Goal: Complete application form: Complete application form

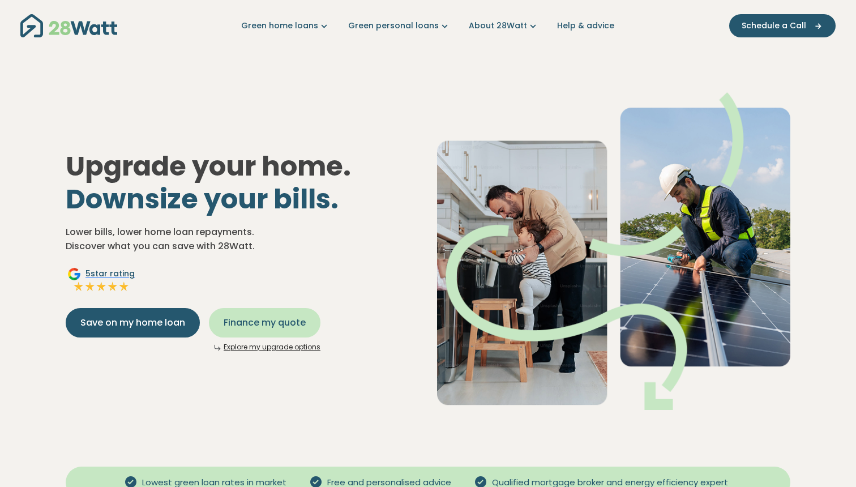
click at [291, 317] on span "Finance my quote" at bounding box center [265, 323] width 82 height 14
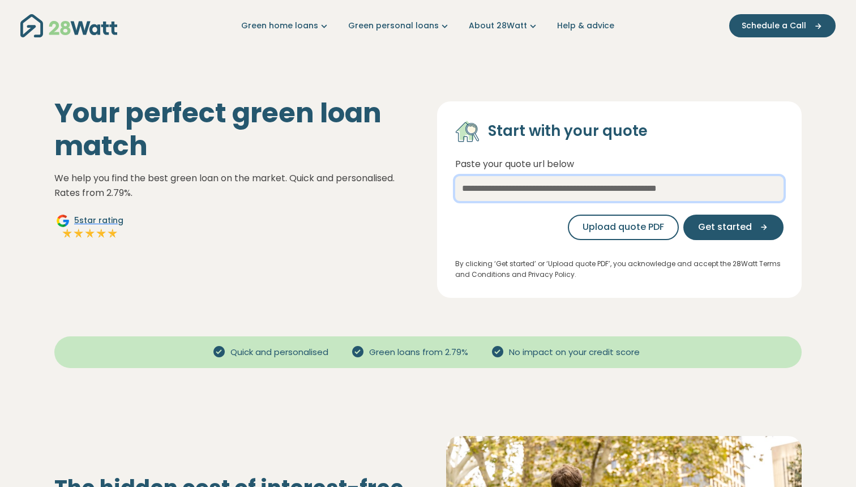
click at [486, 191] on input "text" at bounding box center [619, 188] width 329 height 25
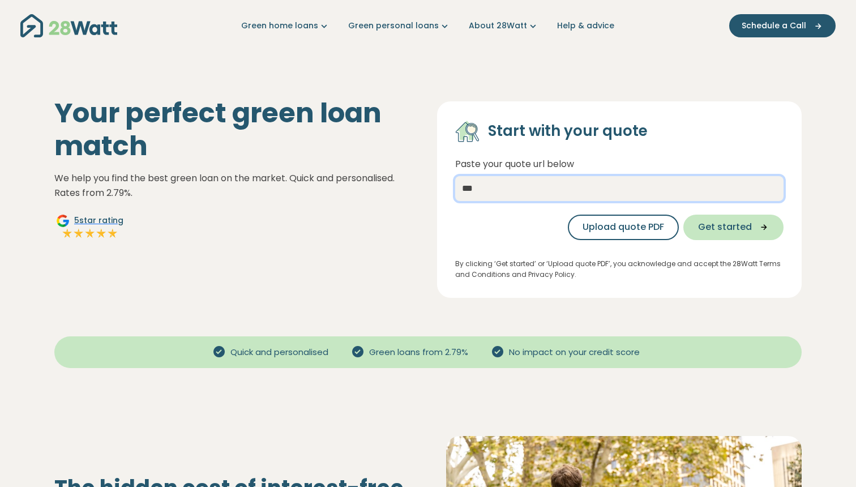
type input "***"
click at [702, 216] on button "Get started" at bounding box center [734, 227] width 100 height 25
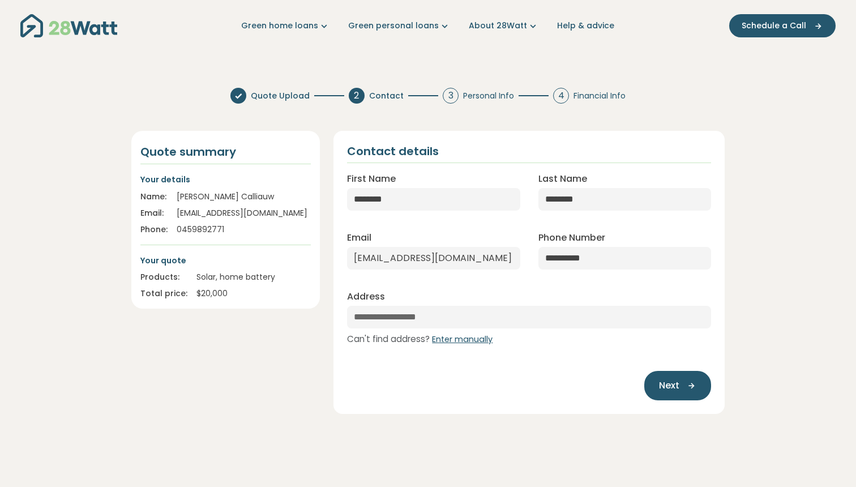
select select "***"
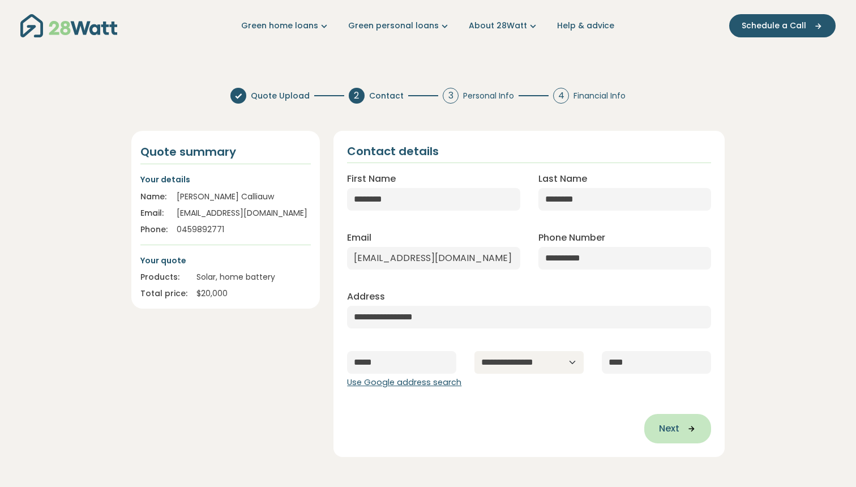
click at [667, 427] on span "Next" at bounding box center [669, 429] width 20 height 14
type input "**********"
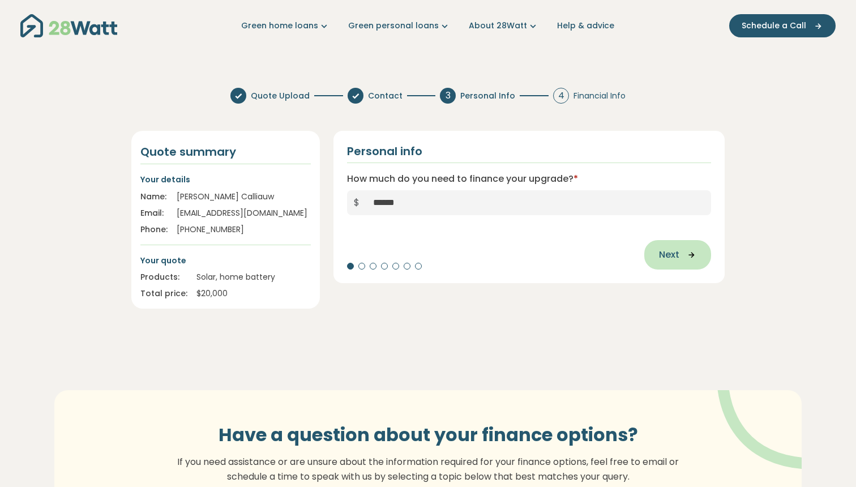
click at [656, 256] on button "Next" at bounding box center [678, 254] width 67 height 29
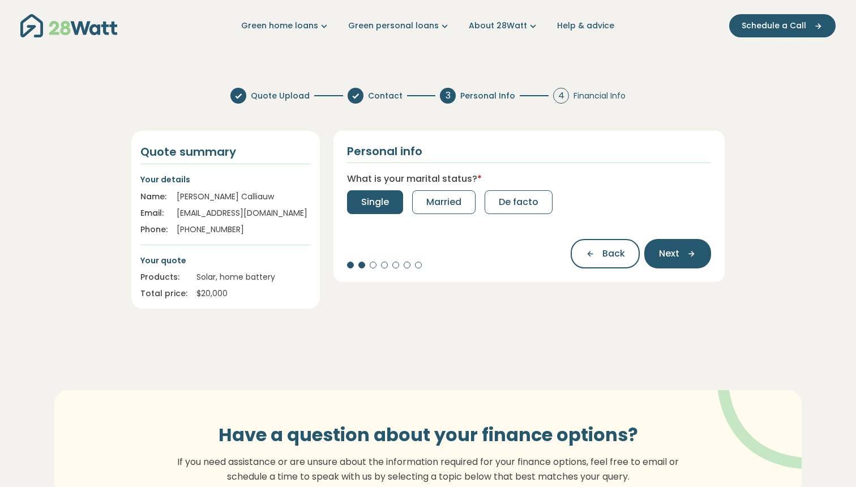
click at [393, 206] on button "Single" at bounding box center [375, 202] width 56 height 24
click at [370, 206] on button "0" at bounding box center [364, 202] width 34 height 24
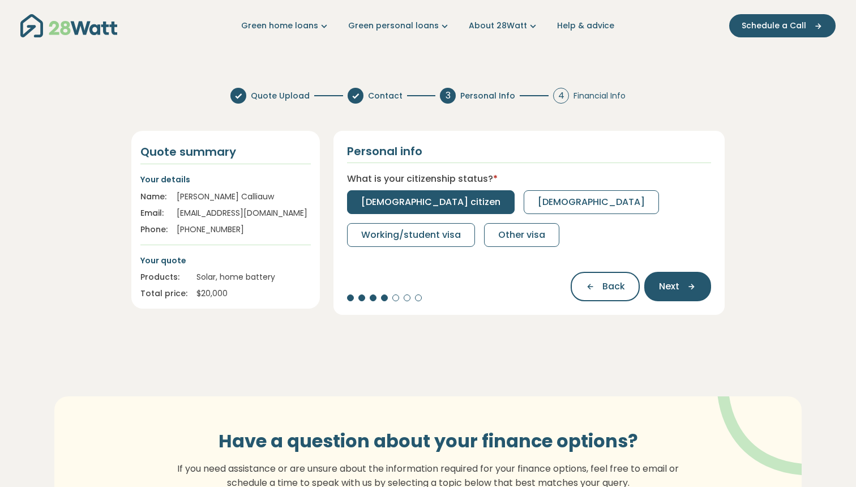
click at [391, 208] on span "[DEMOGRAPHIC_DATA] citizen" at bounding box center [430, 202] width 139 height 14
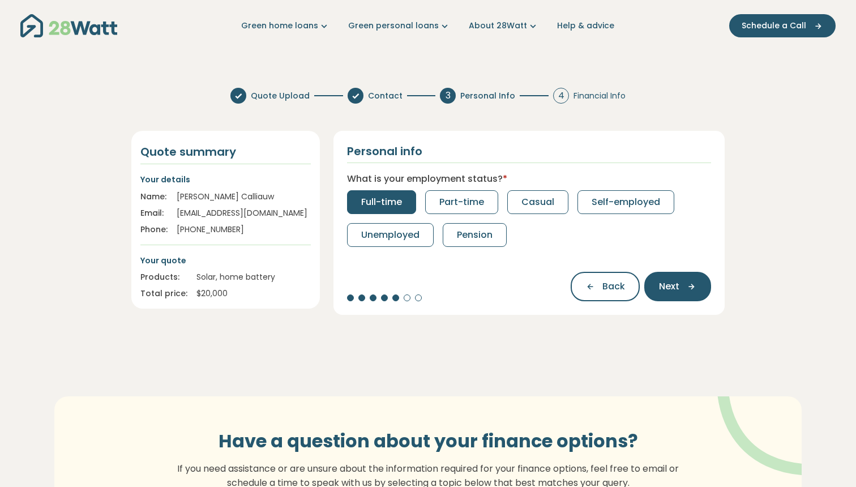
click at [398, 204] on span "Full-time" at bounding box center [381, 202] width 41 height 14
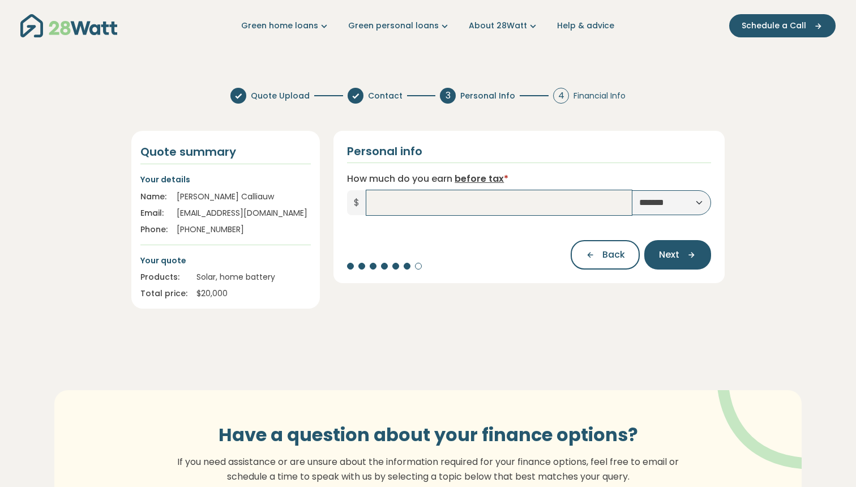
click at [403, 204] on input "How much do you earn before tax *" at bounding box center [499, 202] width 266 height 25
select select "******"
click at [573, 202] on input "How much do you earn before tax *" at bounding box center [499, 202] width 266 height 25
type input "*******"
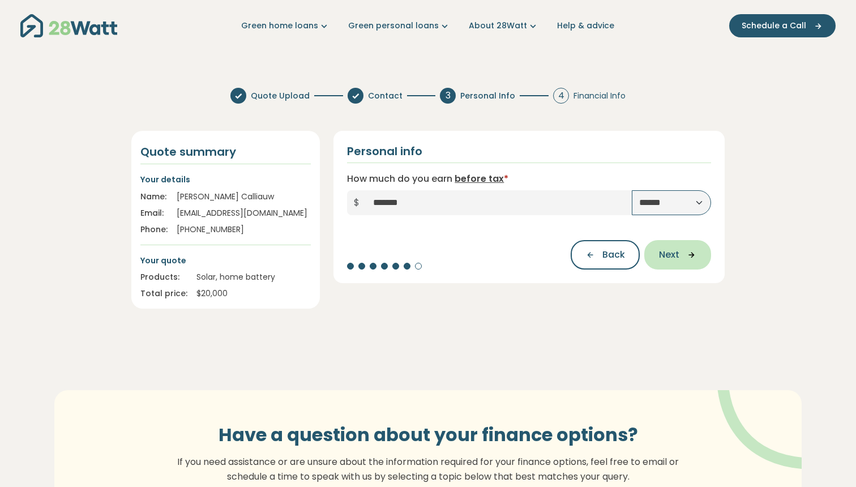
click at [674, 246] on button "Next" at bounding box center [678, 254] width 67 height 29
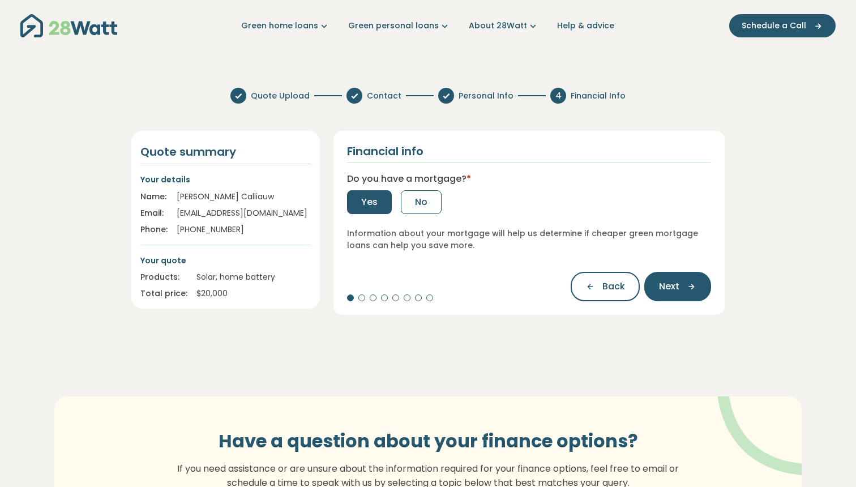
click at [380, 204] on button "Yes" at bounding box center [369, 202] width 45 height 24
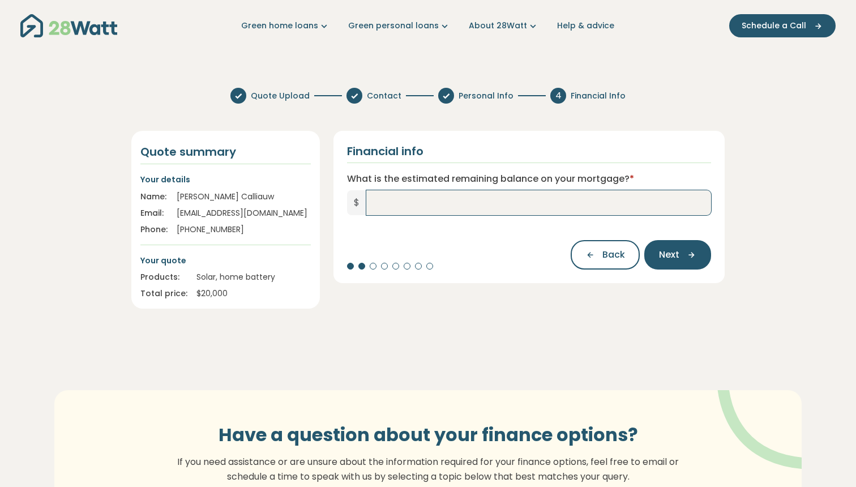
click at [395, 204] on input "What is the estimated remaining balance on your mortgage? *" at bounding box center [538, 202] width 345 height 25
type input "*******"
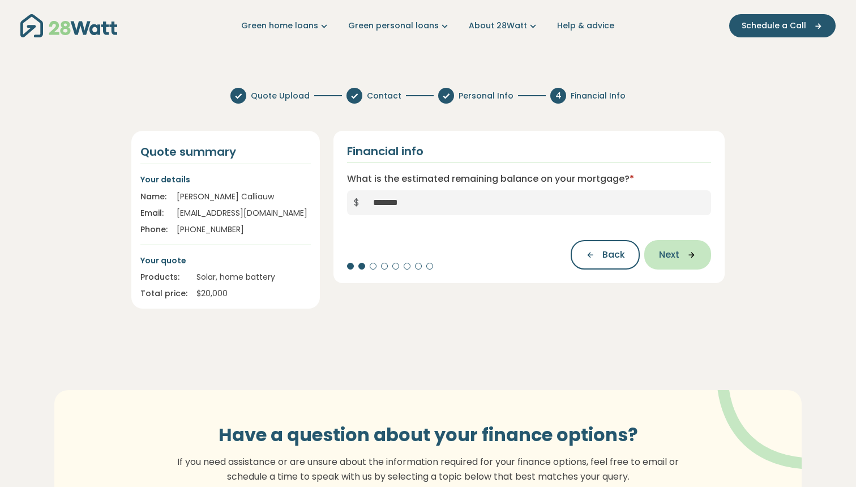
click at [669, 248] on button "Next" at bounding box center [678, 254] width 67 height 29
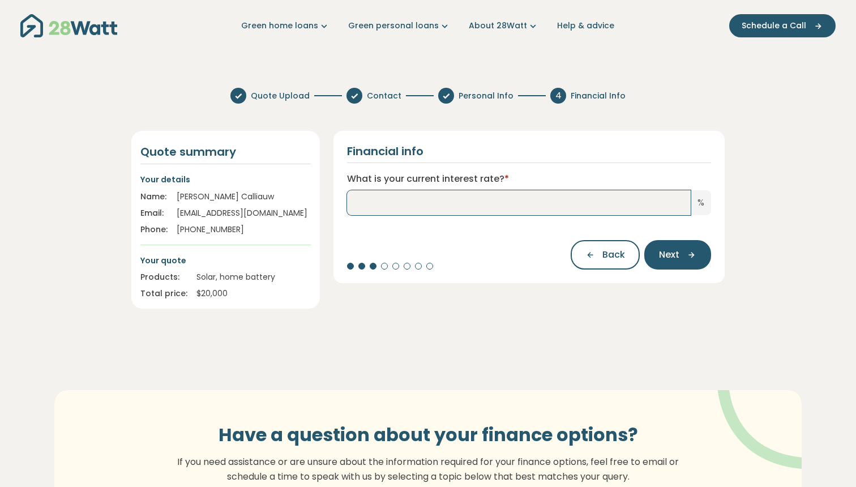
click at [475, 203] on input "What is your current interest rate? *" at bounding box center [519, 202] width 344 height 25
type input "*"
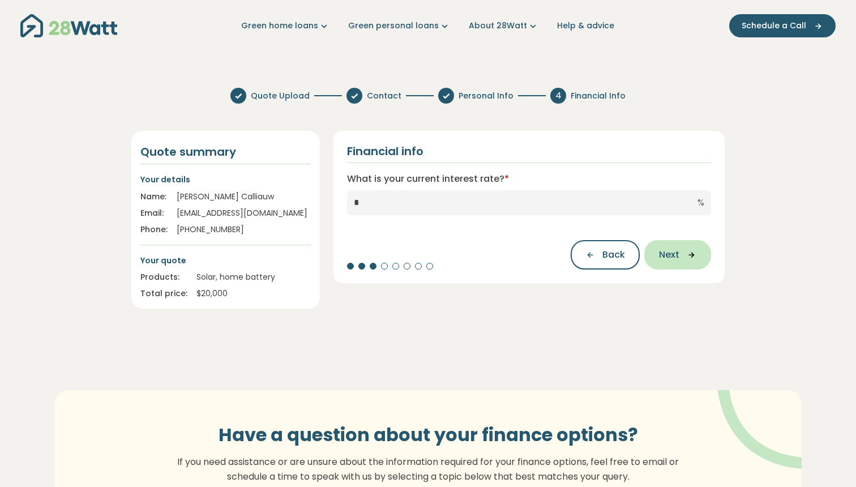
click at [672, 256] on span "Next" at bounding box center [669, 255] width 20 height 14
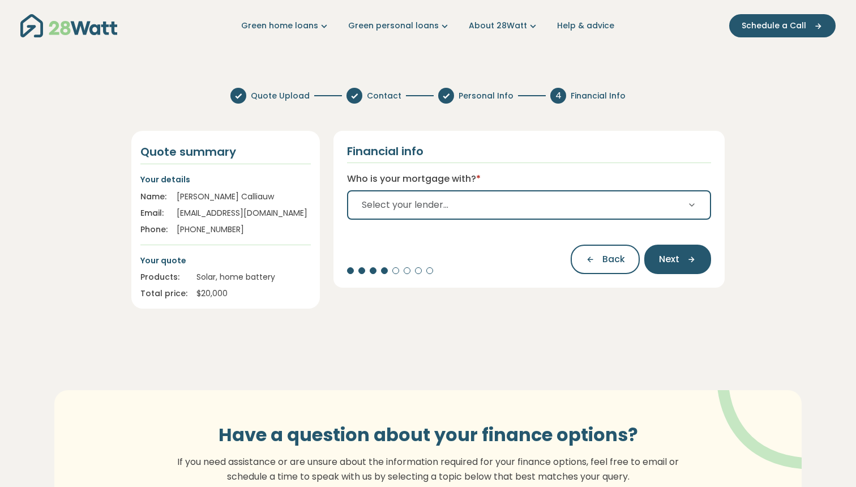
click at [467, 212] on button "Select your lender..." at bounding box center [529, 204] width 364 height 29
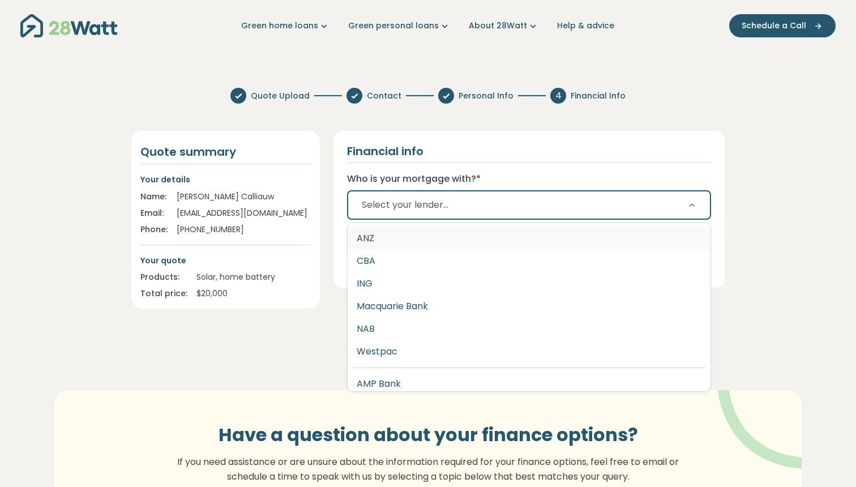
click at [430, 242] on button "ANZ" at bounding box center [529, 238] width 363 height 23
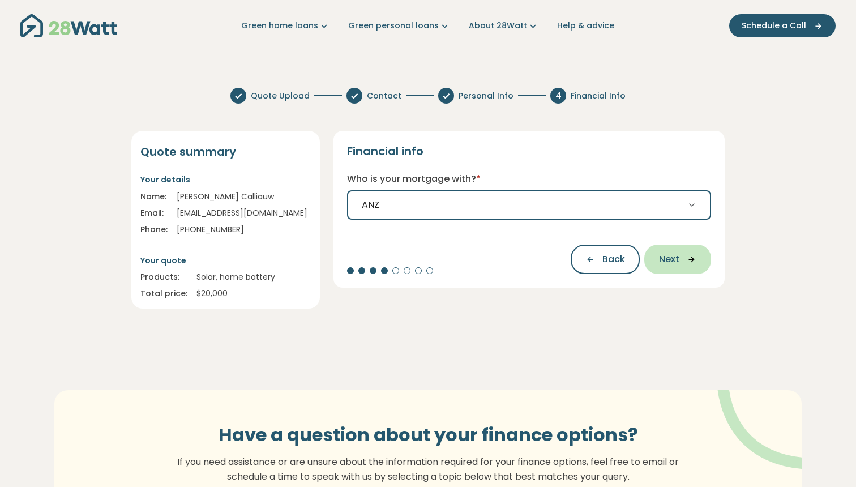
click at [675, 261] on span "Next" at bounding box center [669, 260] width 20 height 14
select select "*******"
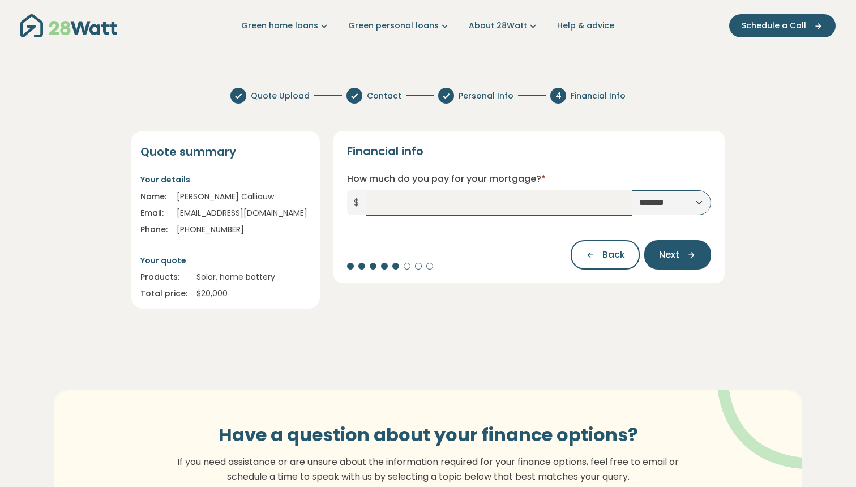
click at [464, 208] on input "How much do you pay for your mortgage? *" at bounding box center [499, 202] width 266 height 25
type input "*****"
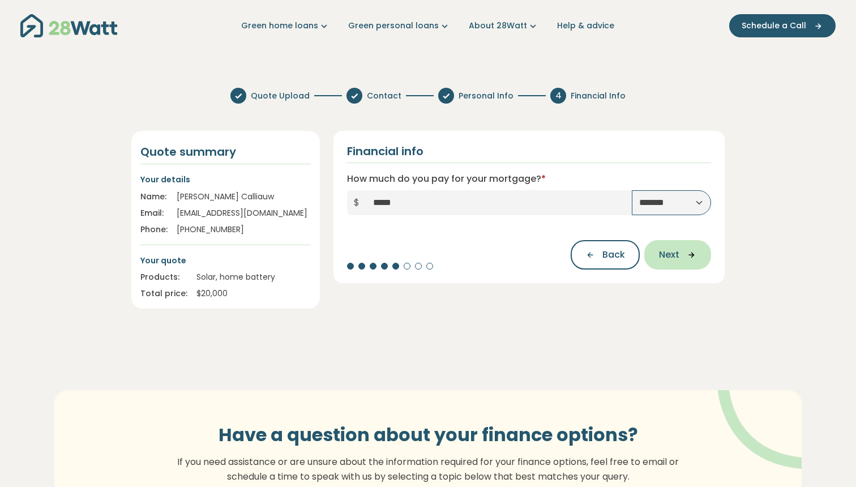
click at [683, 251] on icon "button" at bounding box center [688, 255] width 17 height 10
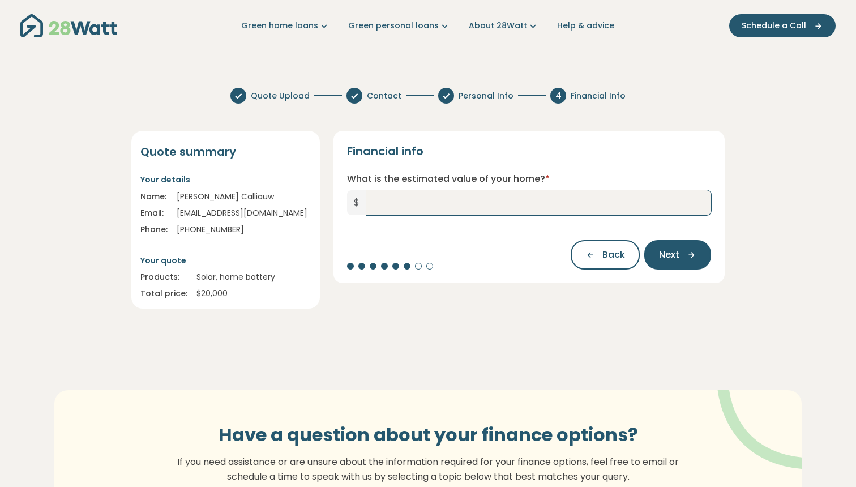
click at [464, 210] on input "What is the estimated value of your home? *" at bounding box center [538, 202] width 345 height 25
type input "*********"
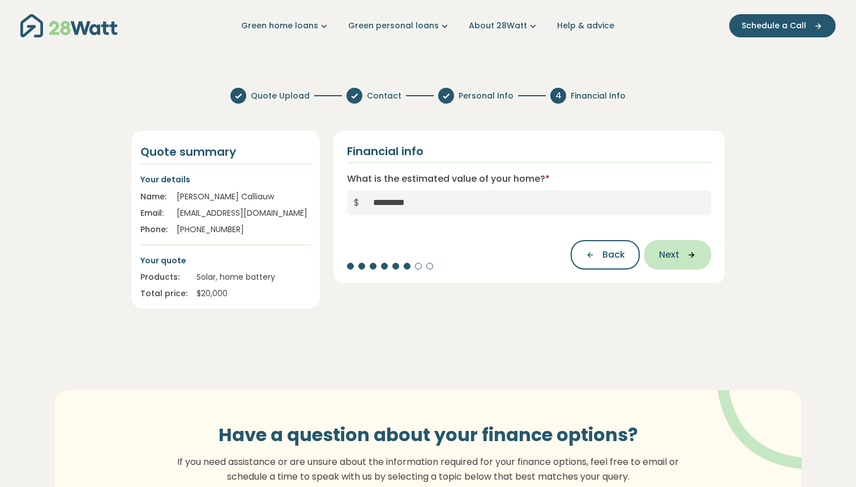
click at [676, 254] on span "Next" at bounding box center [669, 255] width 20 height 14
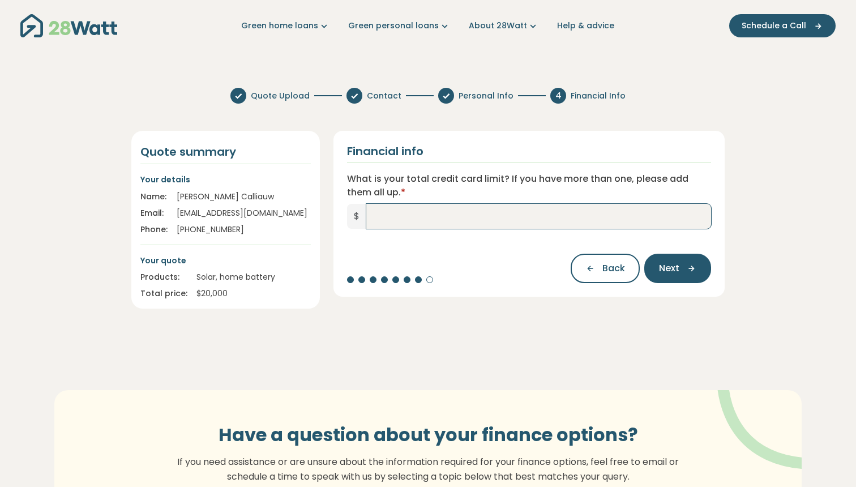
click at [443, 218] on input "What is your total credit card limit? If you have more than one, please add the…" at bounding box center [538, 216] width 345 height 25
type input "*****"
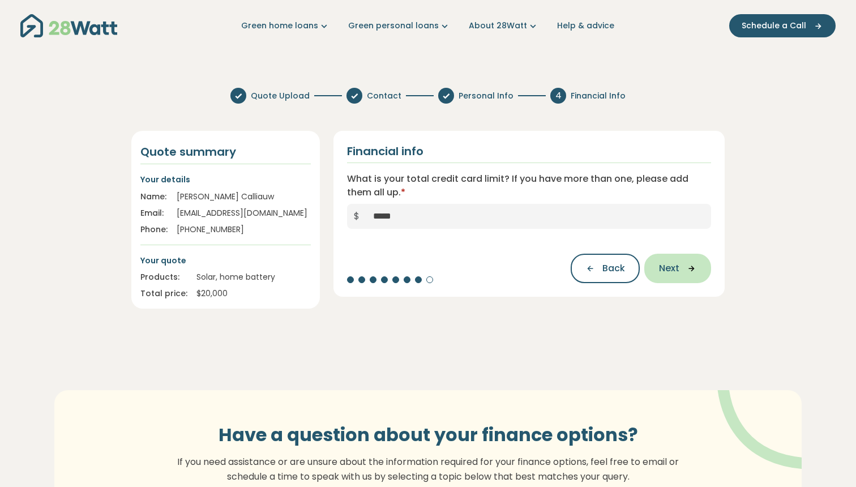
click at [676, 262] on button "Next" at bounding box center [678, 268] width 67 height 29
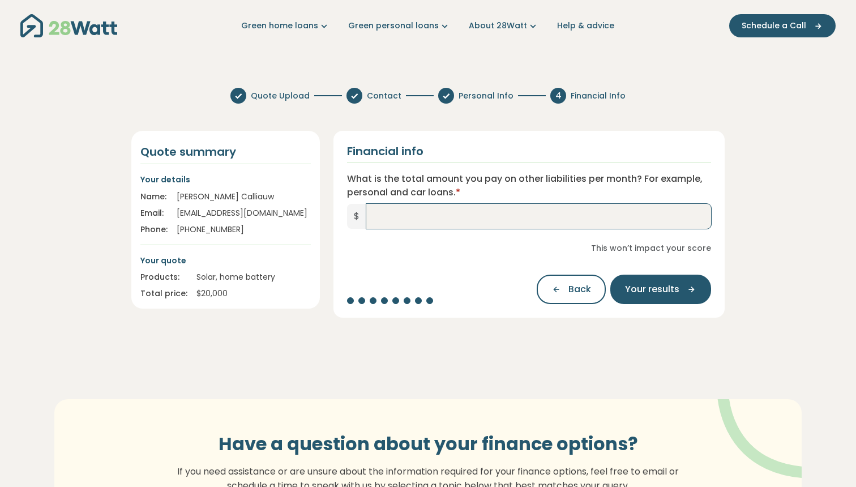
click at [464, 212] on input "What is the total amount you pay on other liabilities per month? For example, p…" at bounding box center [538, 216] width 345 height 25
type input "*****"
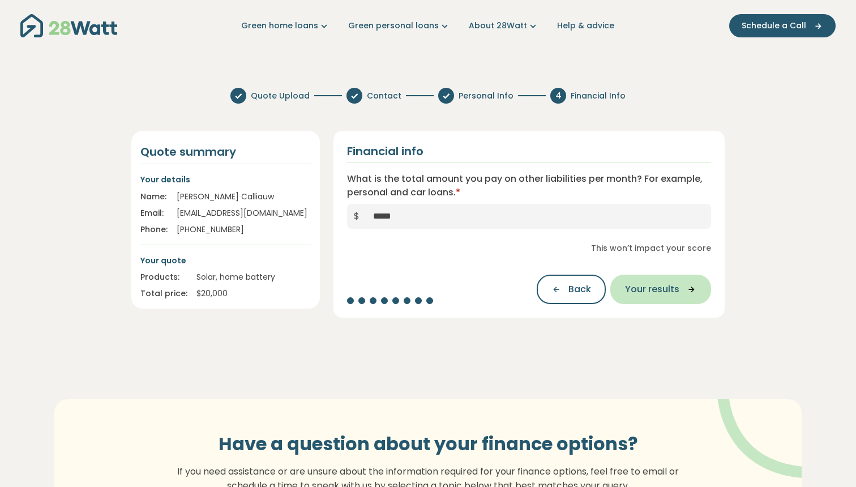
click at [695, 289] on icon "button" at bounding box center [688, 289] width 17 height 10
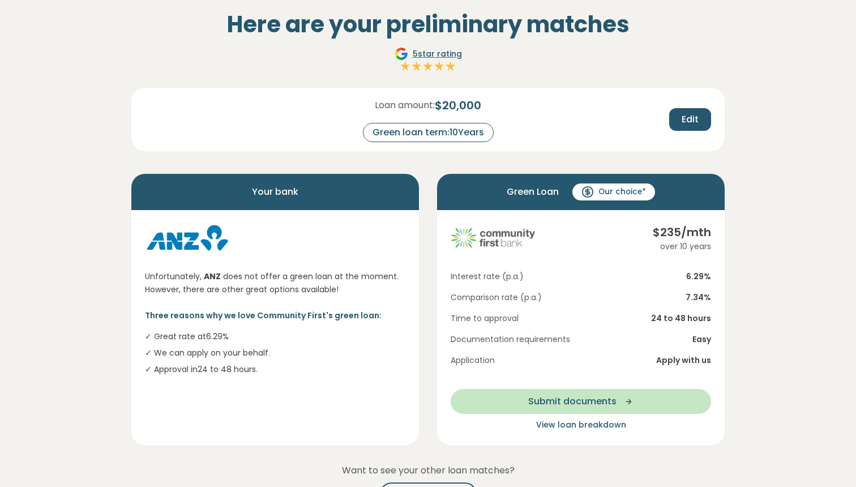
scroll to position [65, 0]
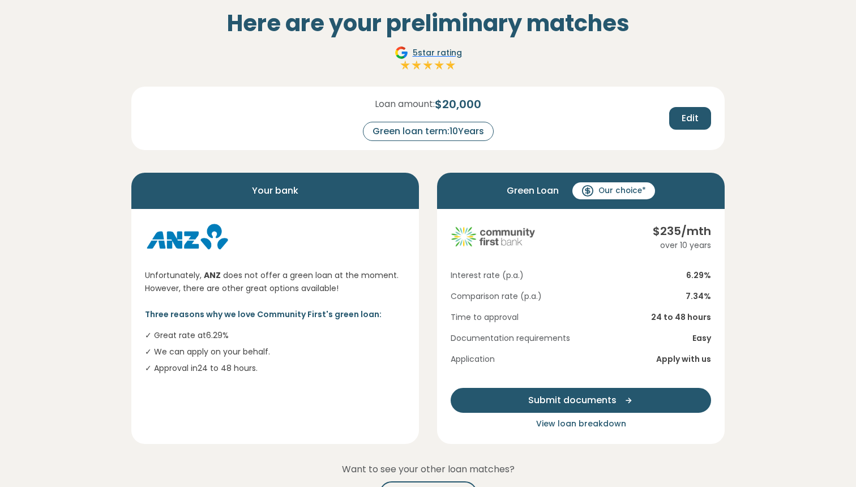
click at [557, 393] on button "Submit documents" at bounding box center [581, 400] width 261 height 25
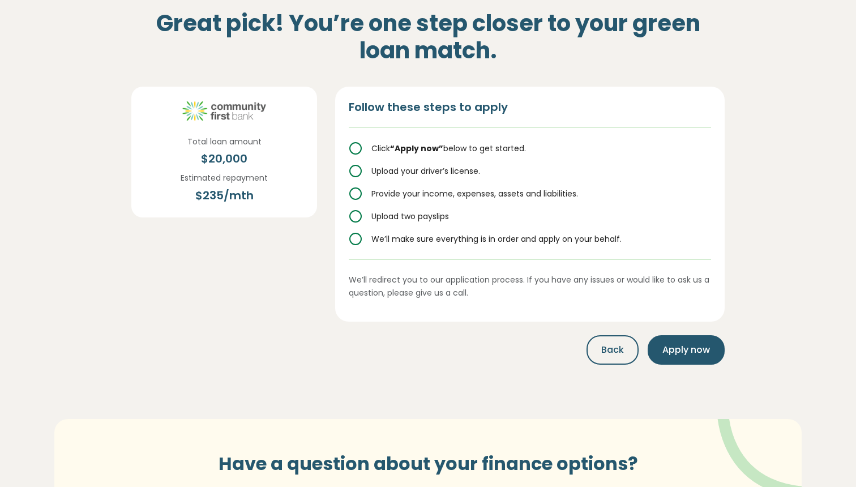
scroll to position [0, 0]
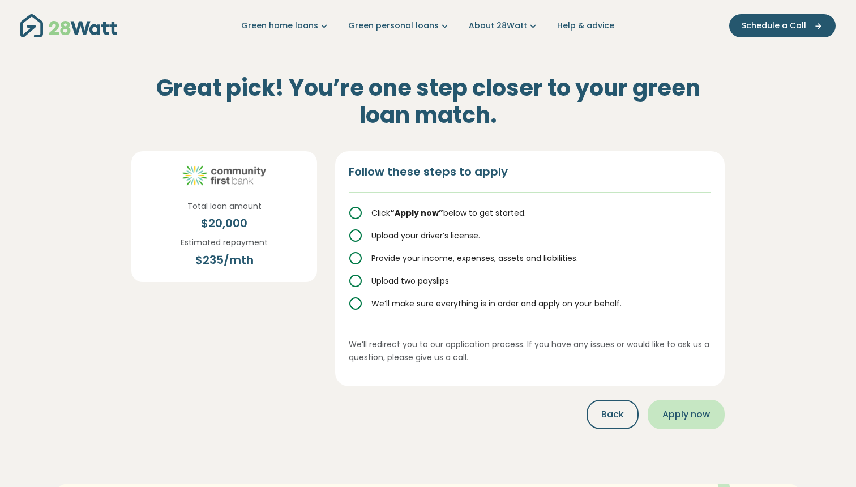
click at [681, 405] on button "Apply now" at bounding box center [686, 414] width 77 height 29
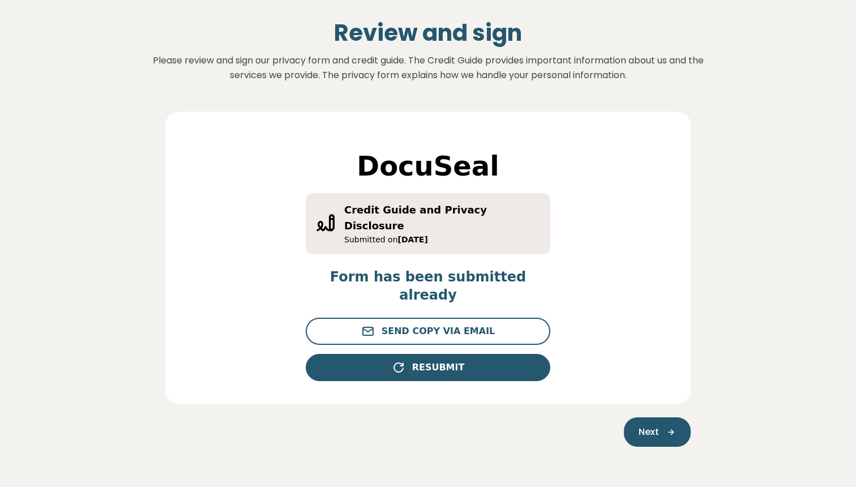
scroll to position [125, 0]
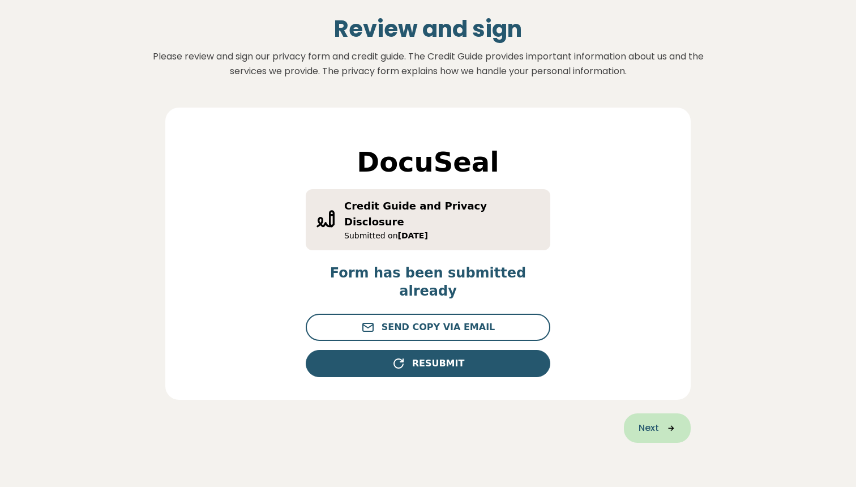
click at [652, 421] on span "Next" at bounding box center [649, 428] width 20 height 14
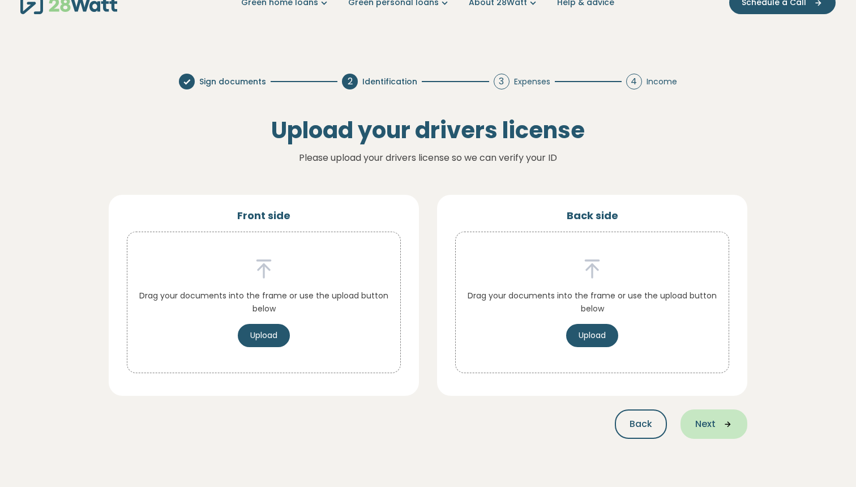
scroll to position [0, 0]
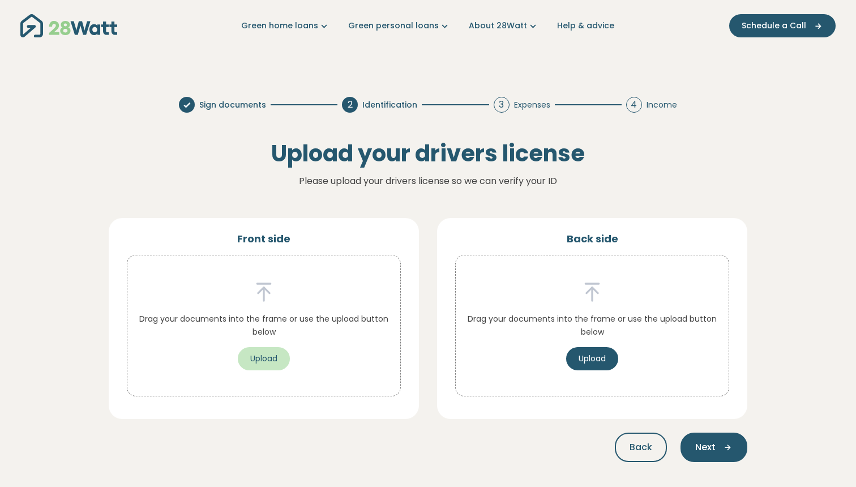
click at [266, 356] on button "Upload" at bounding box center [264, 358] width 52 height 23
click at [266, 359] on button "Upload" at bounding box center [264, 358] width 52 height 23
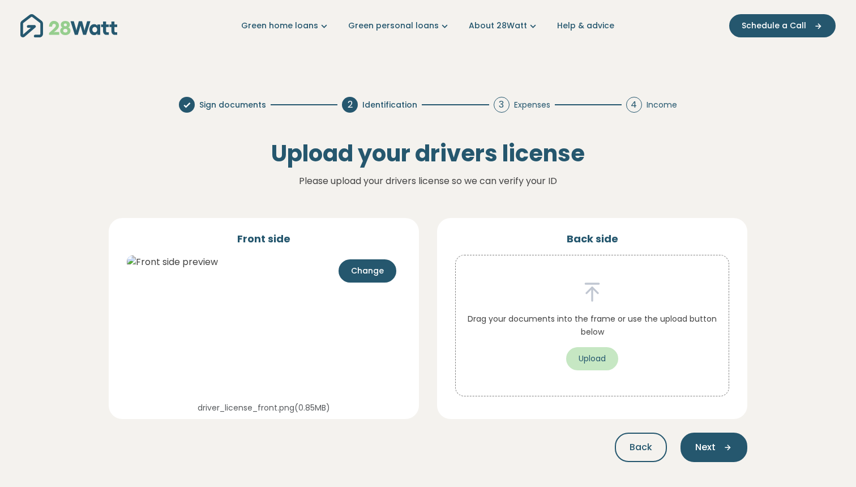
click at [582, 353] on button "Upload" at bounding box center [592, 358] width 52 height 23
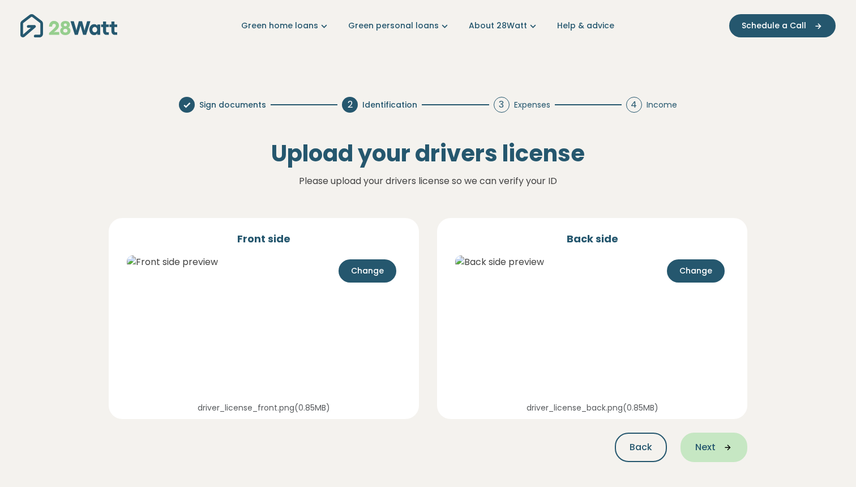
click at [721, 447] on icon "button" at bounding box center [724, 447] width 17 height 10
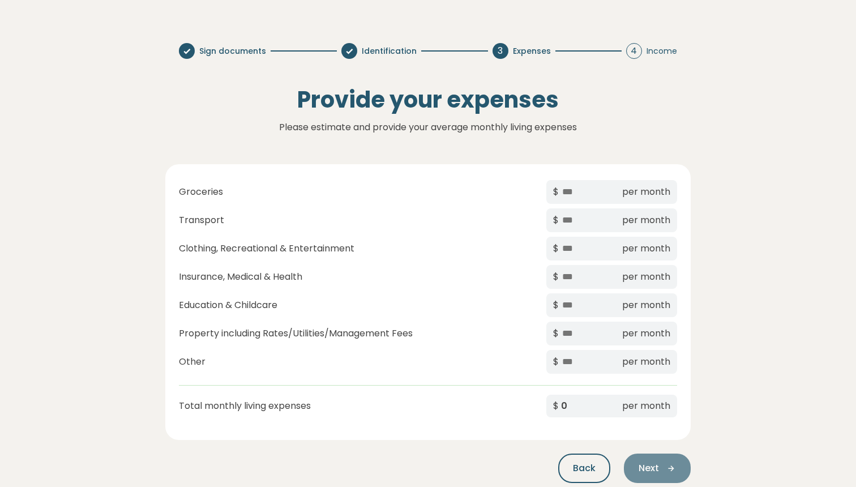
scroll to position [55, 0]
click at [589, 194] on input "text" at bounding box center [589, 191] width 57 height 15
click at [585, 190] on input "text" at bounding box center [589, 191] width 57 height 15
type input "*"
click at [579, 221] on input "text" at bounding box center [589, 219] width 57 height 15
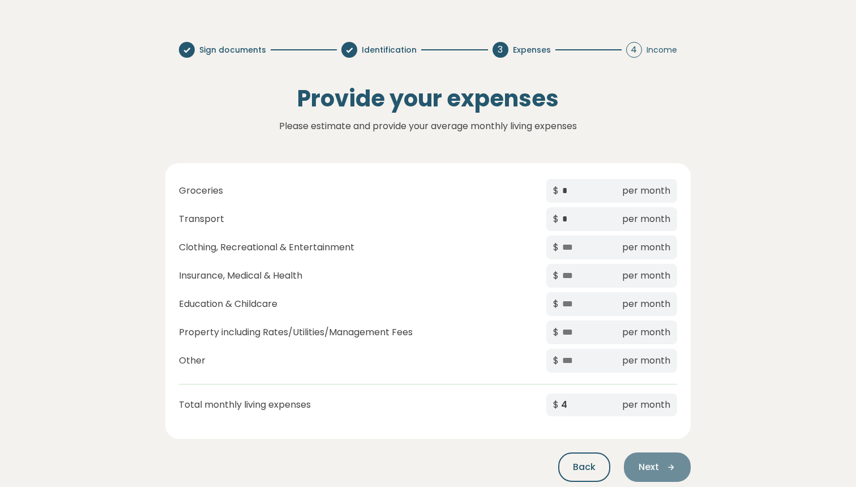
type input "*"
click at [572, 259] on div "$ per month" at bounding box center [612, 248] width 131 height 24
click at [578, 253] on input "text" at bounding box center [589, 247] width 57 height 15
type input "*"
click at [574, 280] on input "text" at bounding box center [589, 275] width 57 height 15
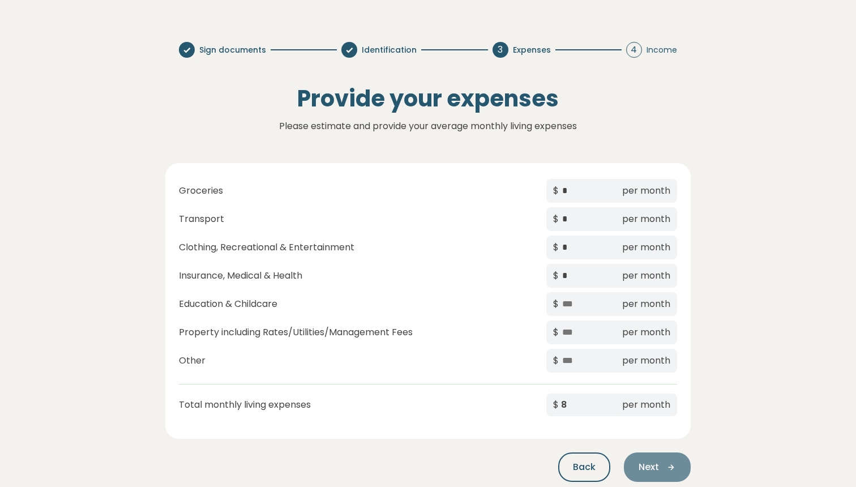
type input "*"
click at [573, 306] on input "text" at bounding box center [589, 304] width 57 height 15
type input "*"
click at [572, 329] on input "text" at bounding box center [589, 332] width 57 height 15
type input "*"
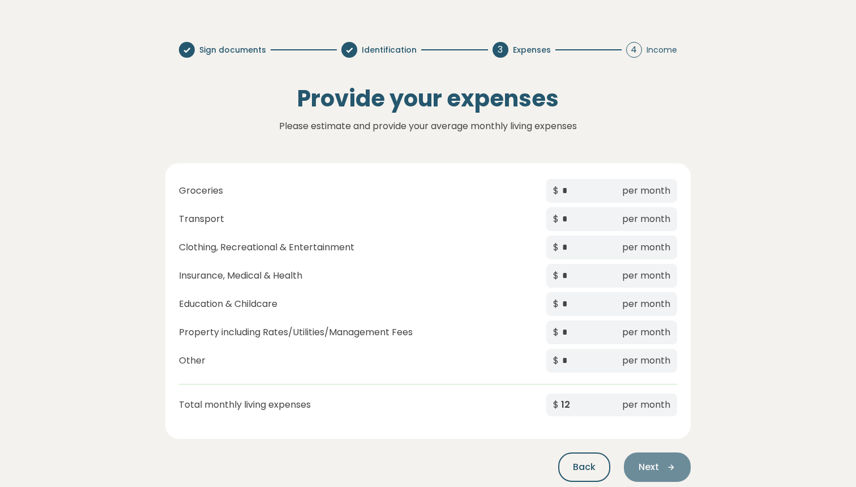
click at [572, 360] on input "*" at bounding box center [589, 360] width 57 height 15
type input "*"
click at [651, 464] on span "Next" at bounding box center [649, 468] width 20 height 14
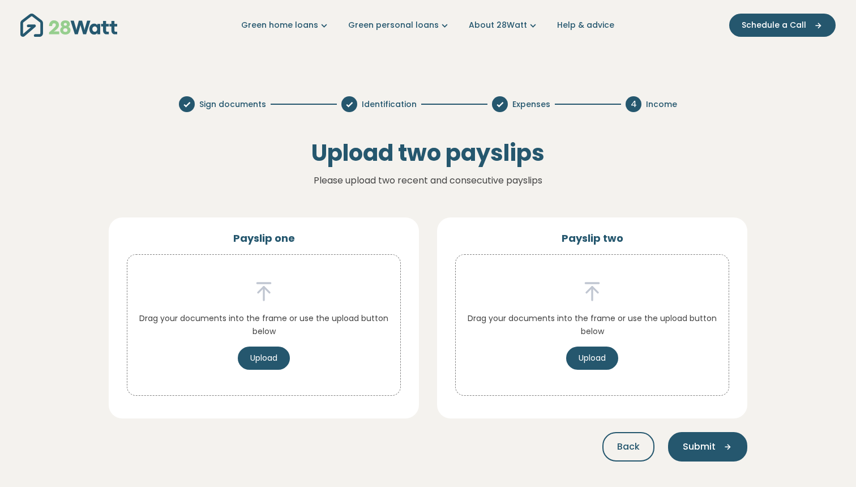
scroll to position [0, 0]
click at [267, 360] on button "Upload" at bounding box center [264, 358] width 52 height 23
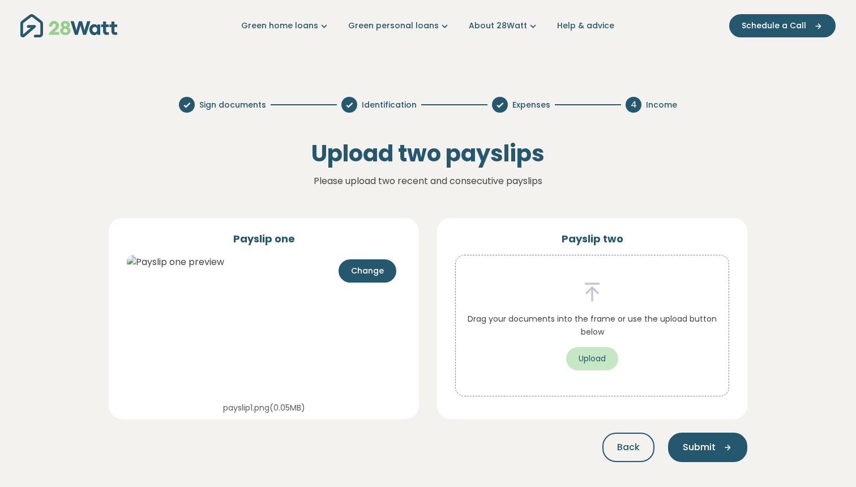
click at [577, 356] on button "Upload" at bounding box center [592, 358] width 52 height 23
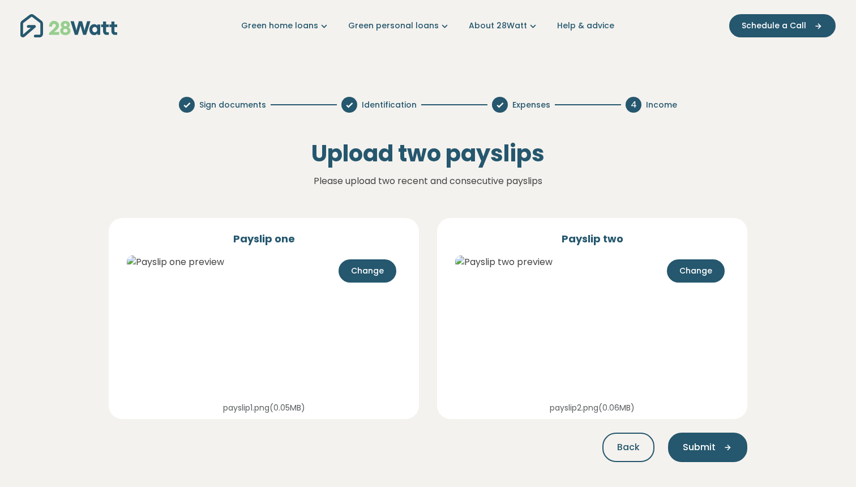
click at [813, 299] on div "Sign documents Identification Expenses 4 Income Upload two payslips Please uplo…" at bounding box center [428, 286] width 816 height 415
click at [720, 438] on button "Submit" at bounding box center [707, 447] width 79 height 29
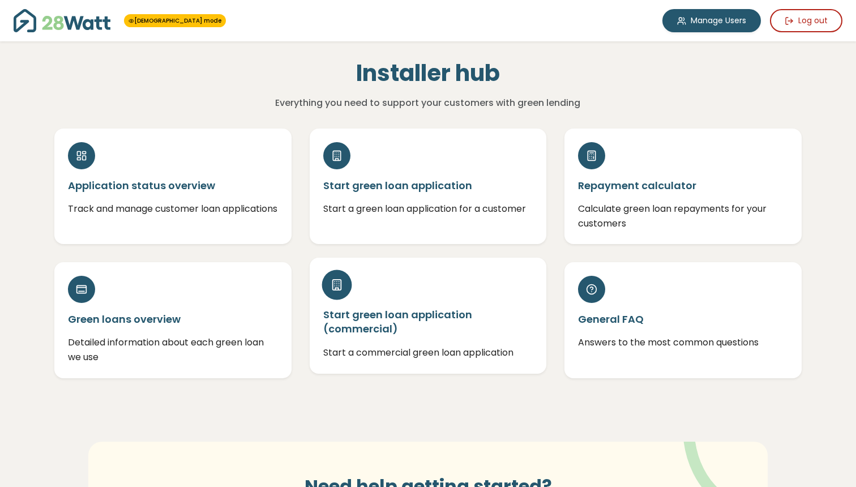
click at [385, 305] on div "Start green loan application (commercial) Start a commercial green loan applica…" at bounding box center [428, 316] width 237 height 116
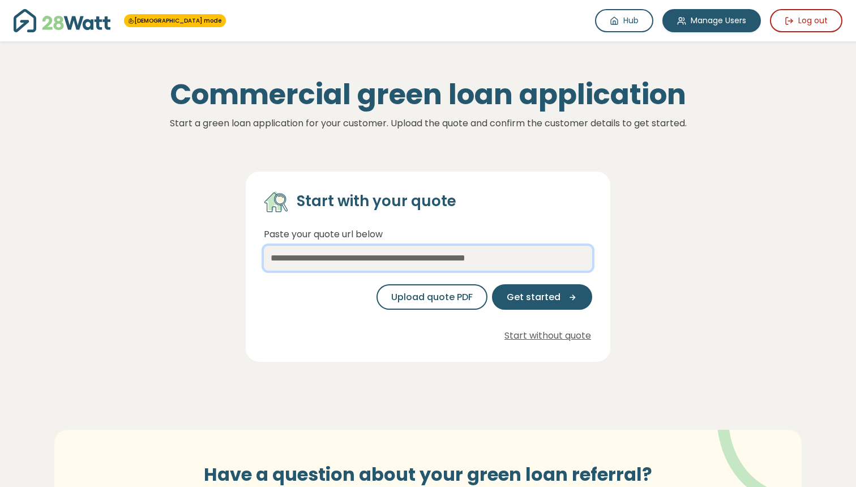
click at [384, 262] on input "text" at bounding box center [428, 258] width 329 height 25
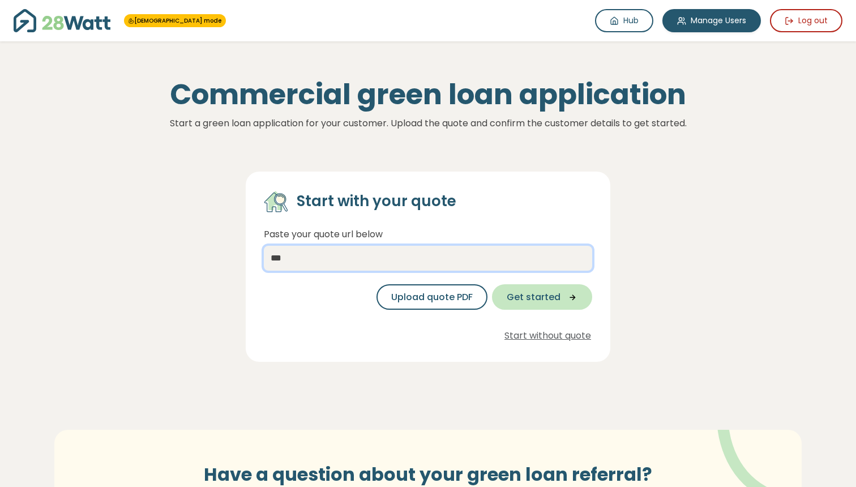
type input "***"
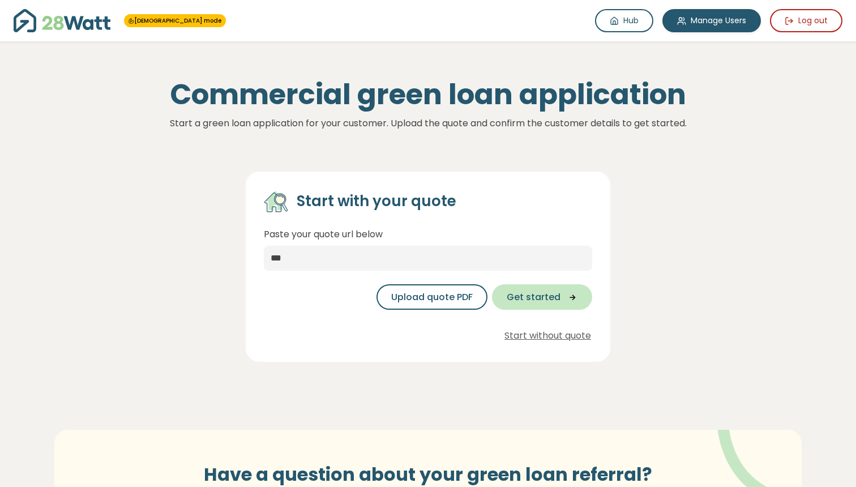
click at [552, 302] on span "Get started" at bounding box center [534, 298] width 54 height 14
select select "***"
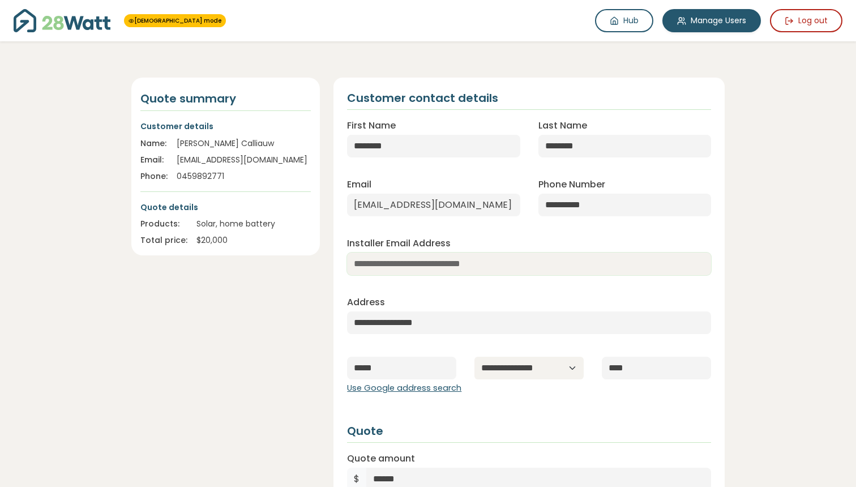
paste input "**********"
type input "**********"
click at [710, 284] on div "**********" at bounding box center [529, 296] width 382 height 390
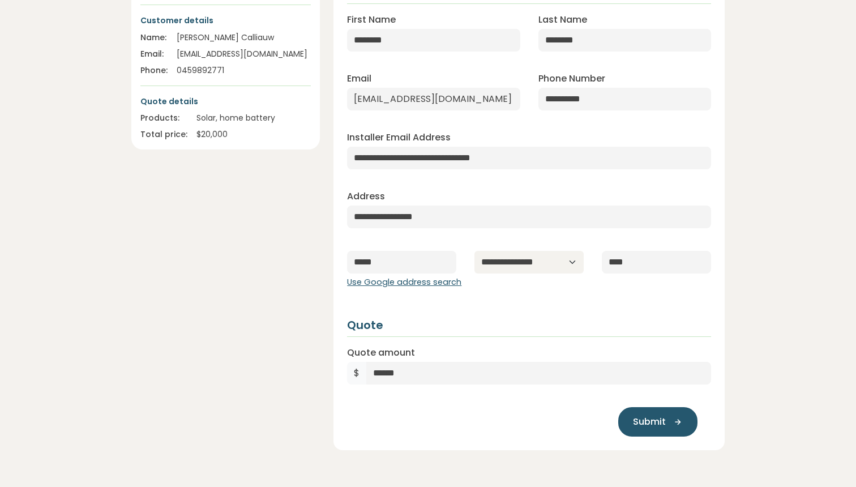
scroll to position [139, 0]
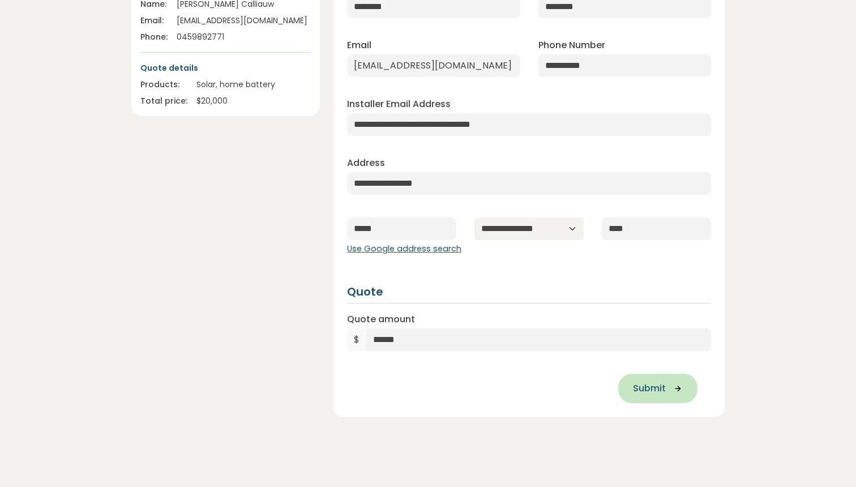
click at [650, 382] on button "Submit" at bounding box center [658, 388] width 79 height 29
type input "**********"
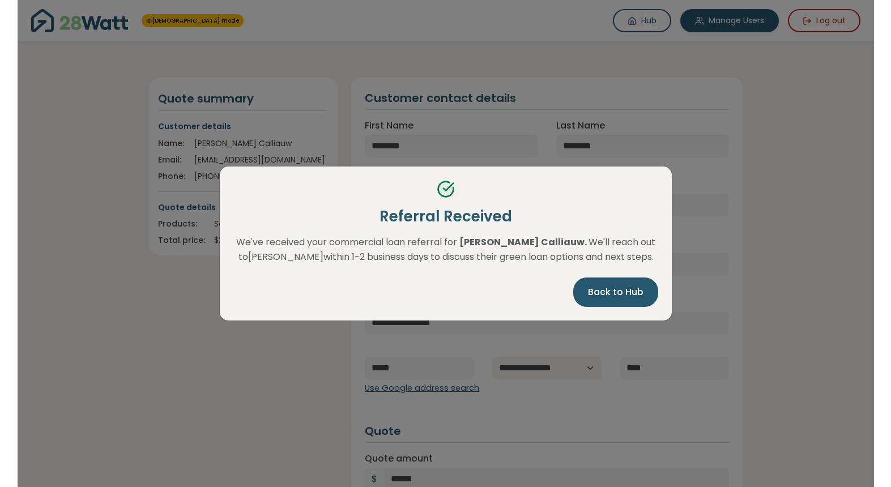
scroll to position [0, 0]
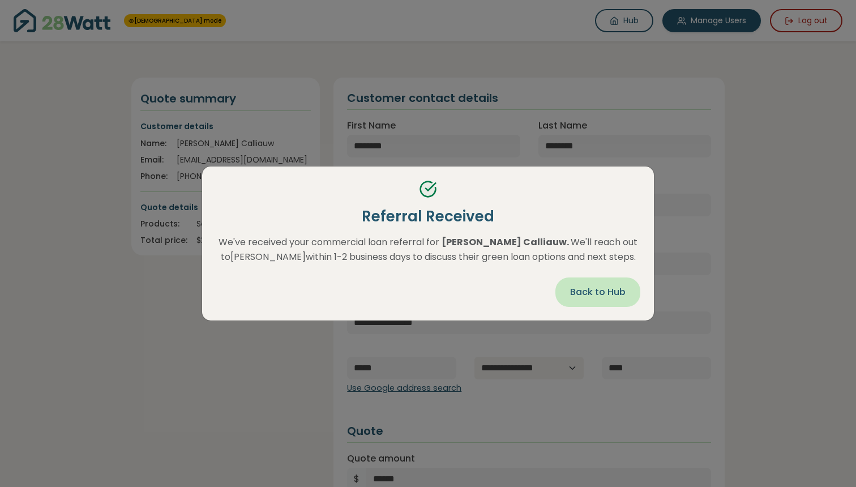
click at [604, 286] on span "Back to Hub" at bounding box center [598, 292] width 56 height 14
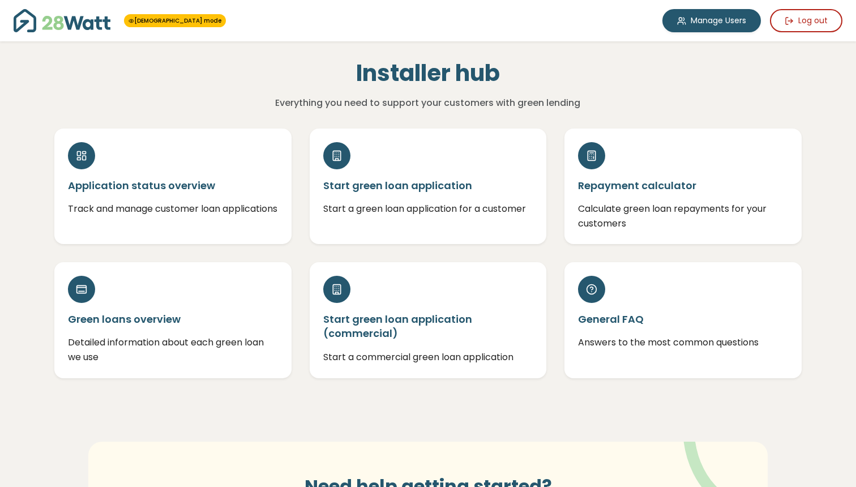
click at [721, 63] on div "Installer hub Everything you need to support your customers with green lending" at bounding box center [428, 75] width 766 height 69
click at [796, 23] on button "Log out" at bounding box center [806, 20] width 73 height 23
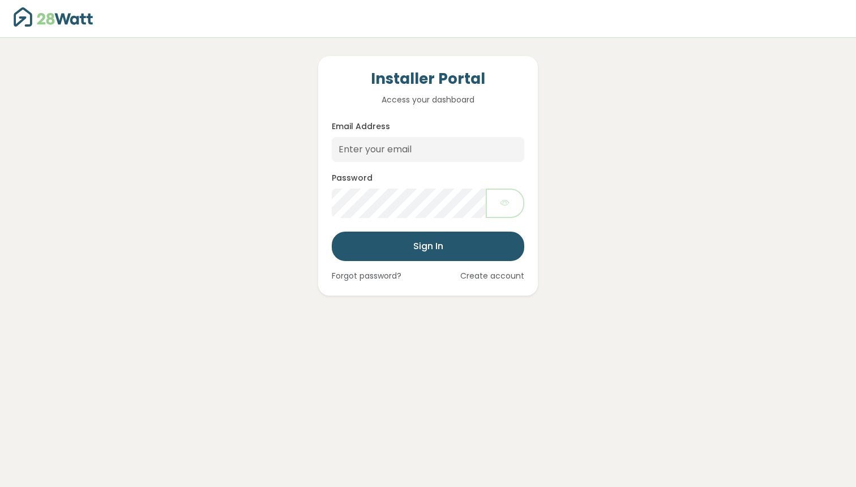
click at [647, 127] on div "Installer Portal Access your dashboard Email Address Password Sign In Forgot pa…" at bounding box center [428, 167] width 766 height 258
click at [383, 273] on link "Forgot password?" at bounding box center [367, 276] width 70 height 12
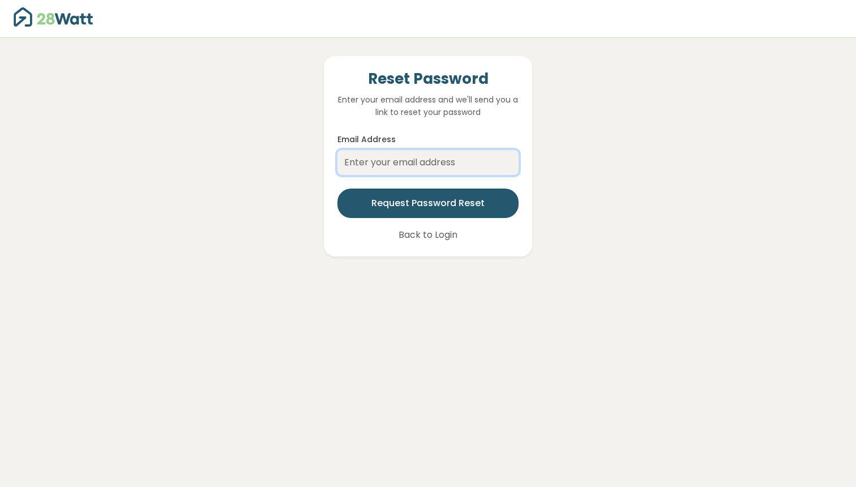
click at [422, 159] on input "Email Address" at bounding box center [428, 162] width 181 height 25
type input "n"
drag, startPoint x: 663, startPoint y: 174, endPoint x: 651, endPoint y: 176, distance: 12.0
click at [663, 174] on div "Reset Password Enter your email address and we'll send you a link to reset your…" at bounding box center [428, 147] width 766 height 219
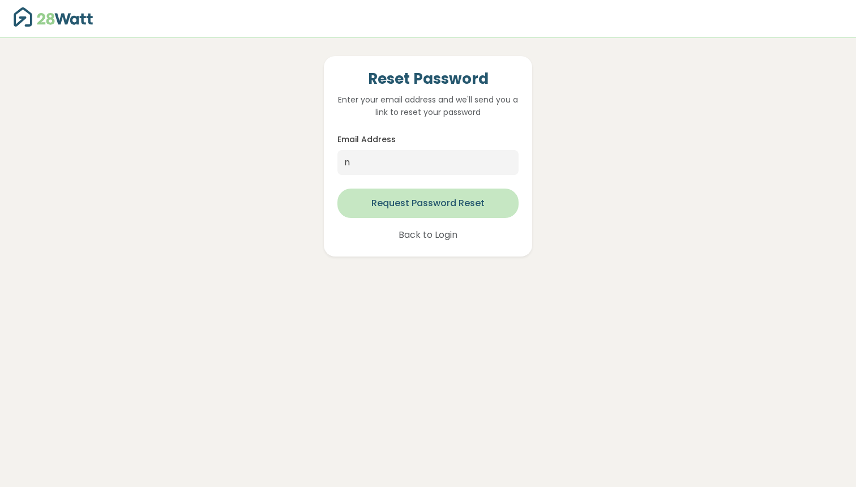
click at [485, 195] on button "Request Password Reset" at bounding box center [428, 203] width 181 height 29
click at [446, 198] on button "Request Password Reset" at bounding box center [428, 203] width 181 height 29
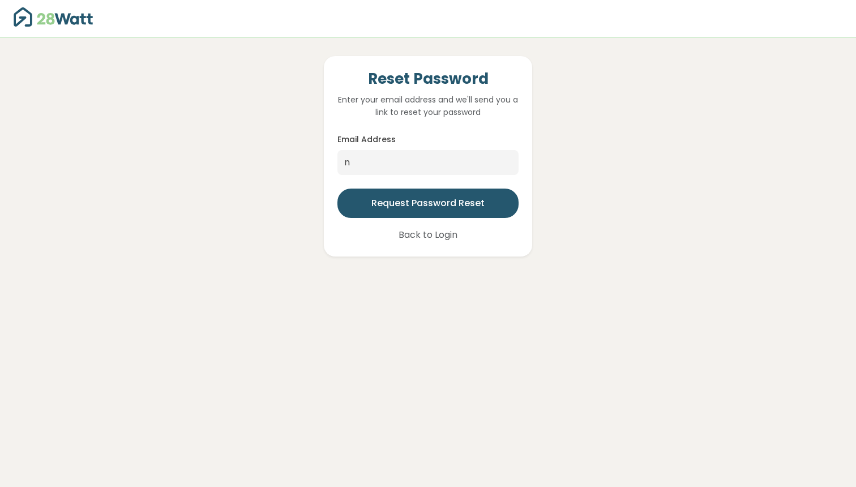
click at [558, 182] on div "Reset Password Enter your email address and we'll send you a link to reset your…" at bounding box center [428, 147] width 766 height 219
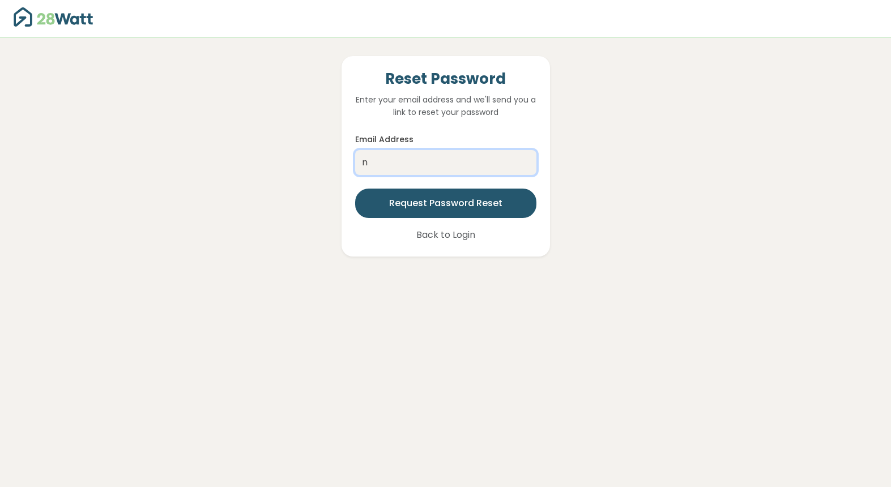
click at [409, 169] on input "n" at bounding box center [445, 162] width 181 height 25
click at [641, 170] on div "Reset Password Enter your email address and we'll send you a link to reset your…" at bounding box center [446, 147] width 766 height 219
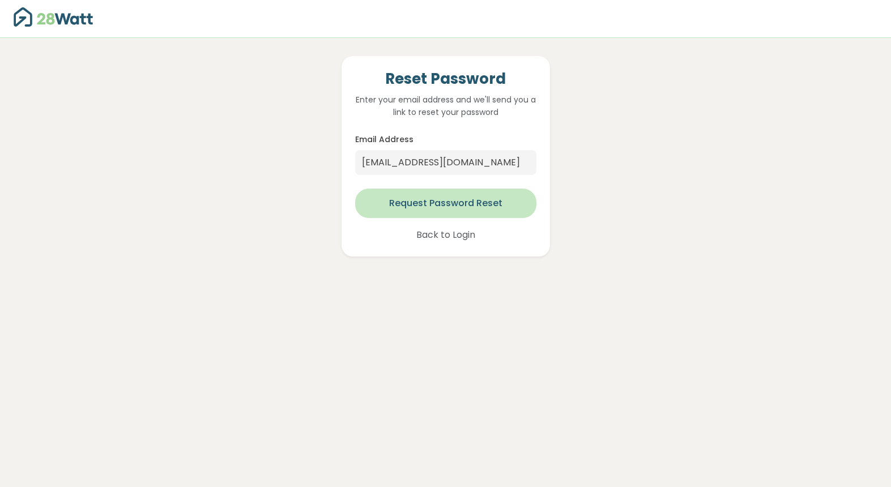
click at [474, 203] on button "Request Password Reset" at bounding box center [445, 203] width 181 height 29
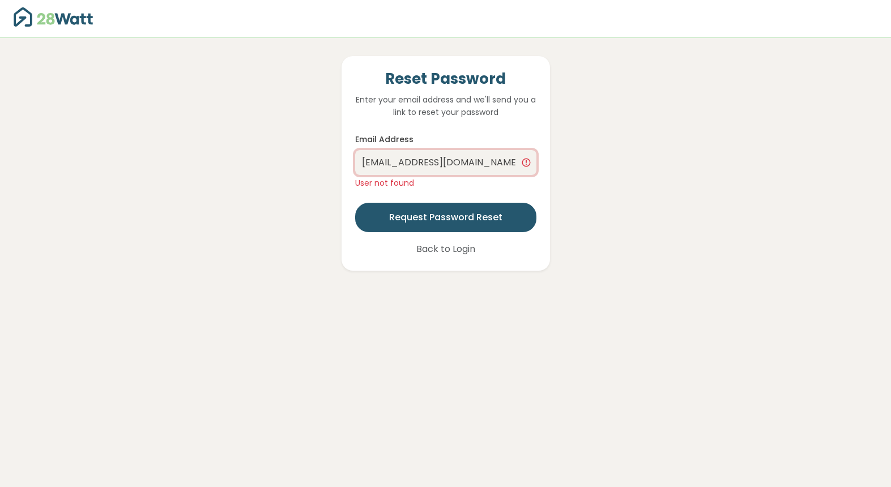
click at [484, 155] on input "calliauw.t@gmail.com" at bounding box center [445, 162] width 181 height 25
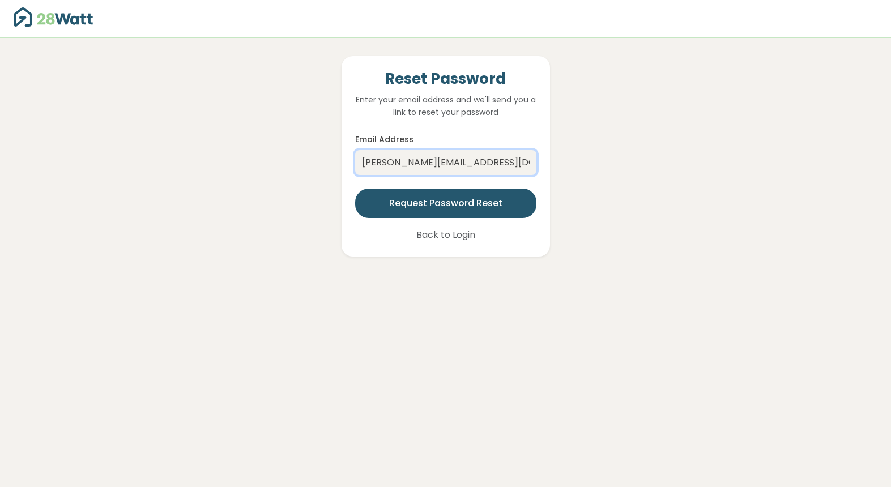
type input "thibault@28watt.com.au"
click at [667, 189] on div "Reset Password Enter your email address and we'll send you a link to reset your…" at bounding box center [446, 147] width 766 height 219
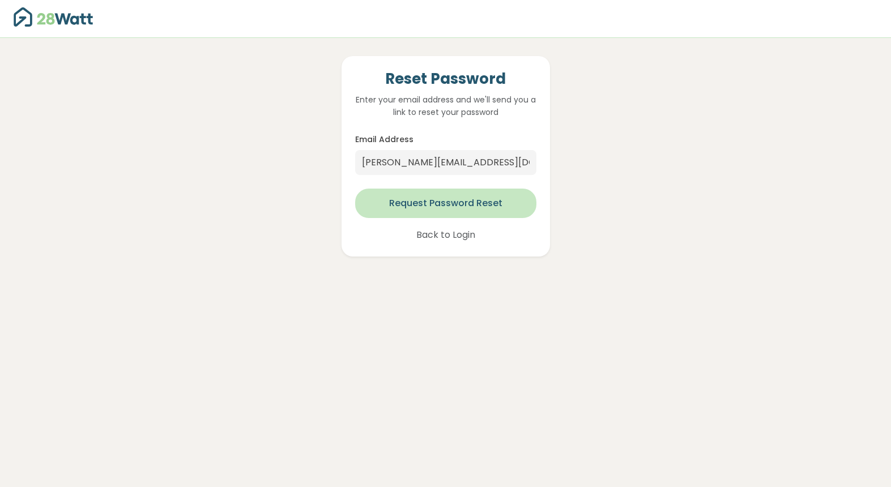
click at [508, 202] on button "Request Password Reset" at bounding box center [445, 203] width 181 height 29
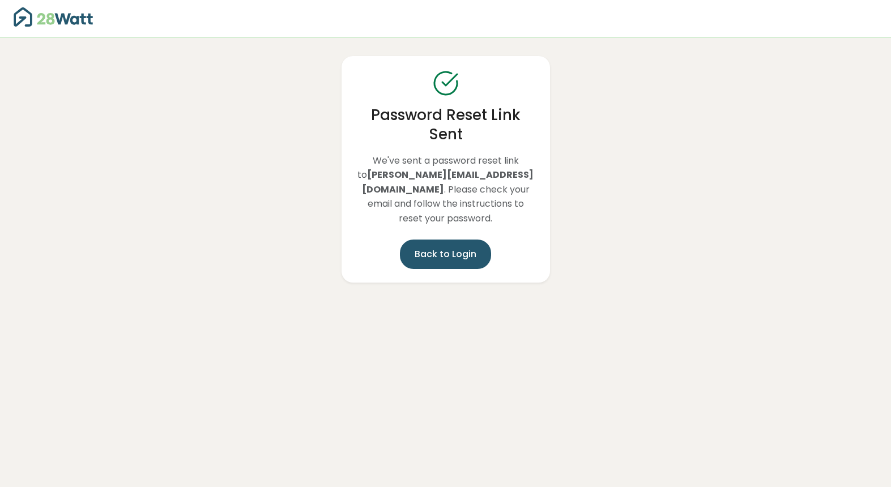
click at [448, 240] on link "Back to Login" at bounding box center [445, 254] width 91 height 29
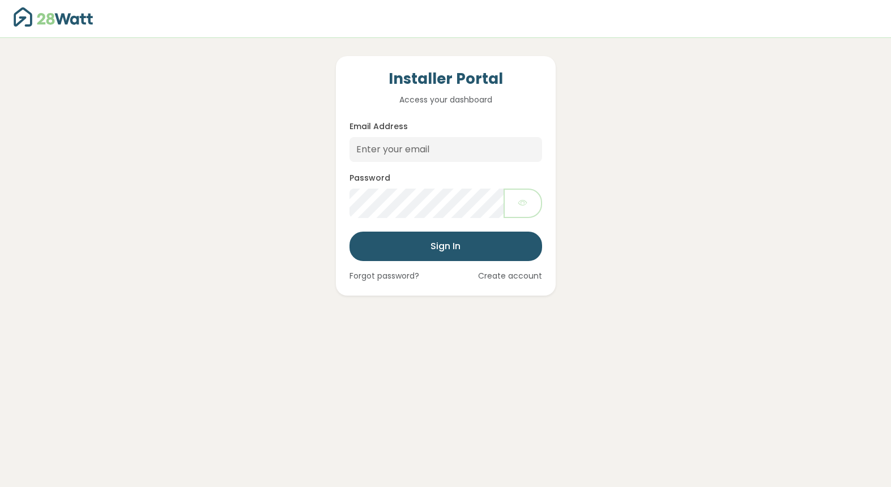
click at [589, 143] on div "Installer Portal Access your dashboard Email Address Password Sign In Forgot pa…" at bounding box center [446, 167] width 766 height 258
click at [407, 146] on input "Email Address" at bounding box center [445, 149] width 193 height 25
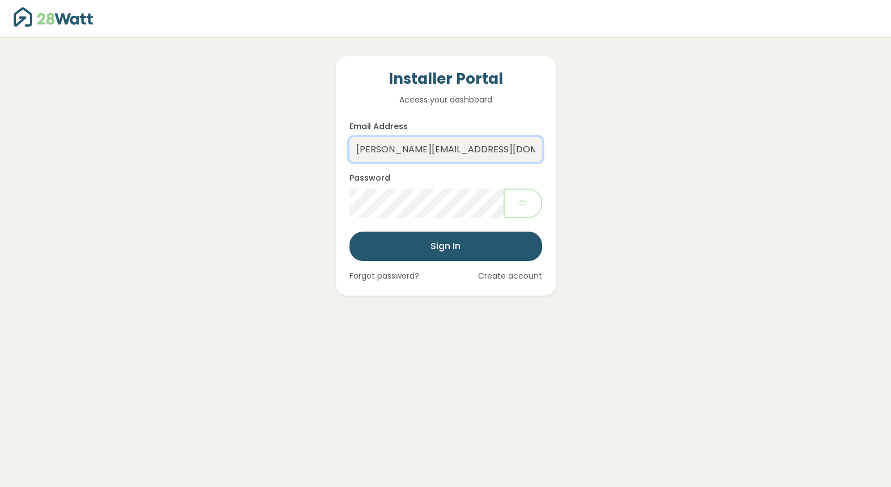
type input "thibault@28watt.com.au"
click at [445, 246] on button "Sign In" at bounding box center [445, 246] width 193 height 29
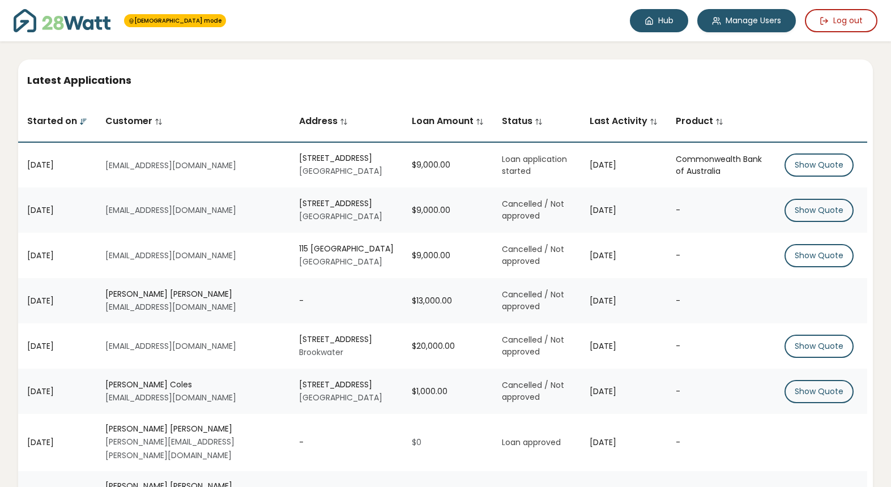
click at [658, 21] on link "Hub" at bounding box center [659, 20] width 58 height 23
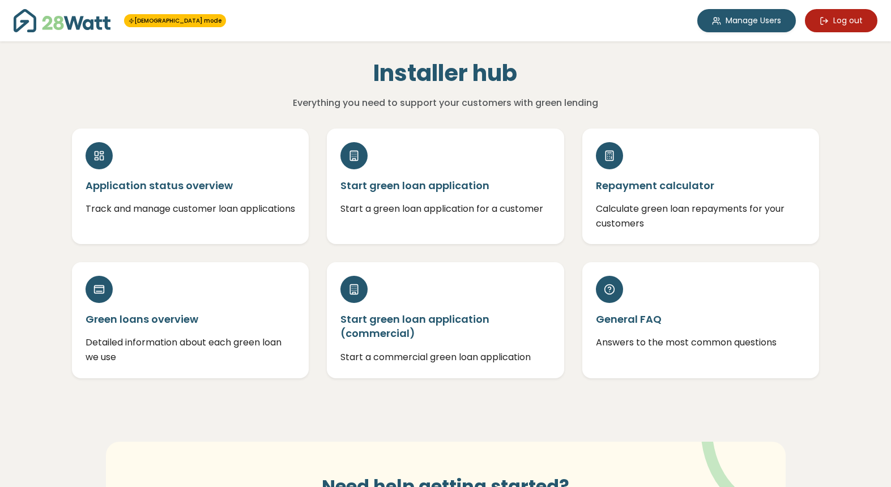
click at [820, 19] on icon at bounding box center [824, 20] width 9 height 9
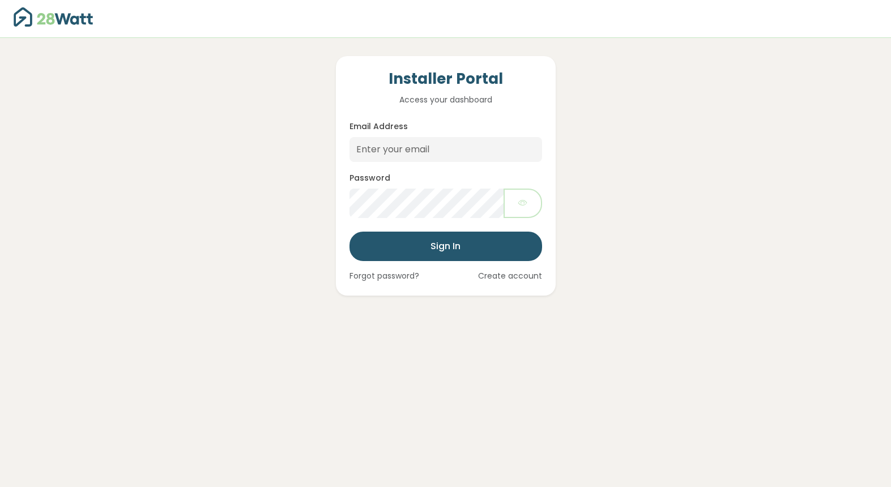
click at [80, 15] on img at bounding box center [53, 16] width 79 height 19
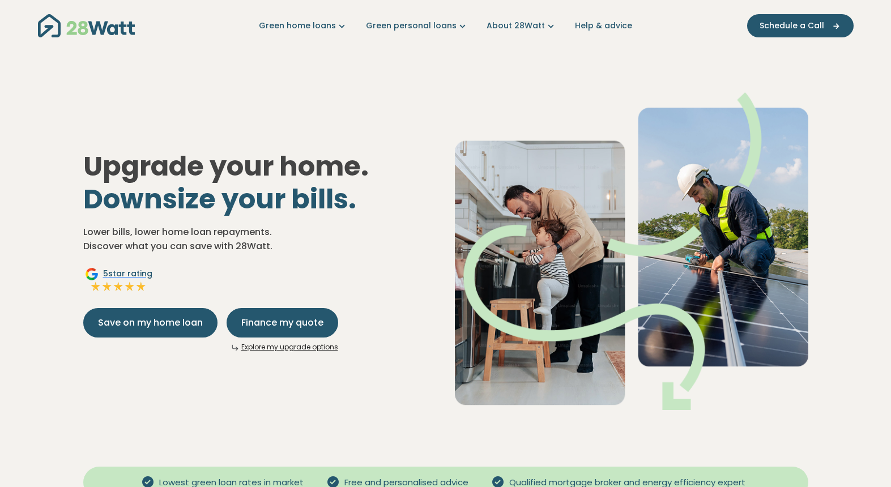
click at [267, 305] on div "Upgrade your home. Downsize your bills. Lower bills, lower home loan repayments…" at bounding box center [260, 251] width 372 height 202
click at [274, 318] on span "Finance my quote" at bounding box center [282, 323] width 82 height 14
